Goal: Information Seeking & Learning: Understand process/instructions

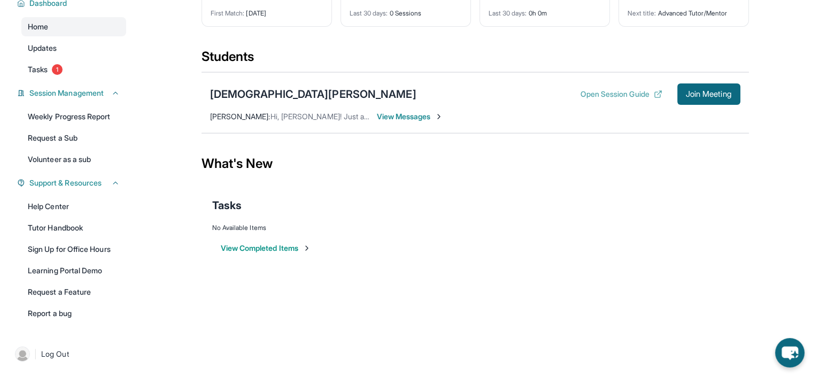
scroll to position [86, 0]
click at [390, 117] on span "View Messages" at bounding box center [410, 116] width 67 height 11
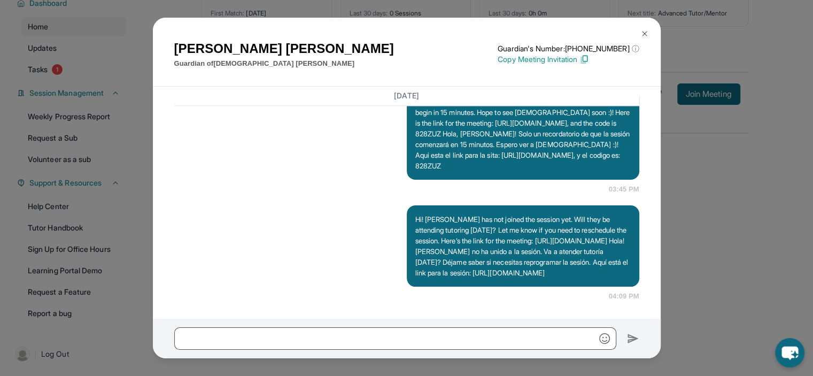
click at [589, 61] on img at bounding box center [584, 60] width 10 height 10
click at [645, 30] on img at bounding box center [644, 33] width 9 height 9
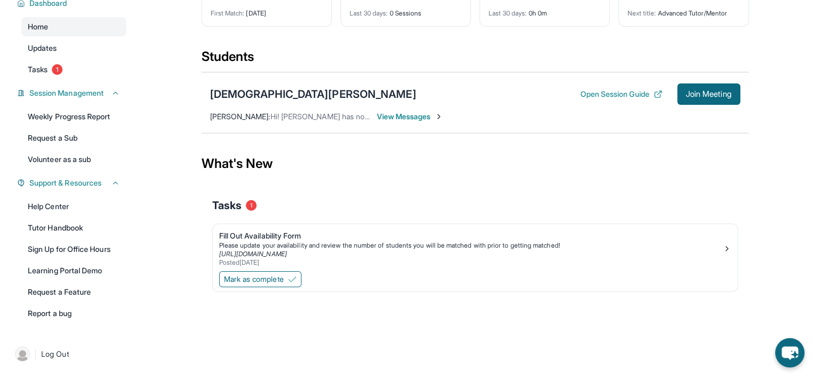
scroll to position [0, 0]
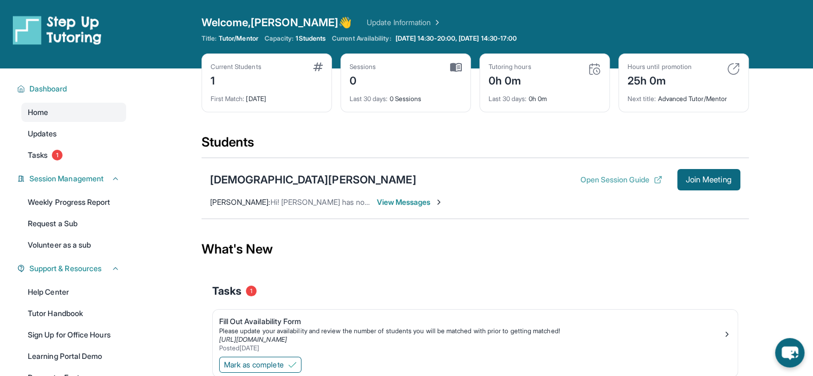
click at [580, 177] on button "Open Session Guide" at bounding box center [621, 179] width 82 height 11
click at [646, 179] on button "Open Session Guide" at bounding box center [621, 179] width 82 height 11
